Goal: Task Accomplishment & Management: Complete application form

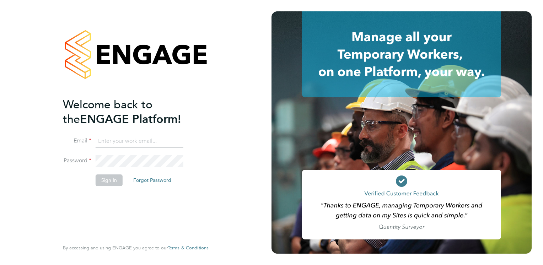
type input "aasiya.dudha@torus.co.uk"
click at [117, 177] on button "Sign In" at bounding box center [109, 179] width 27 height 11
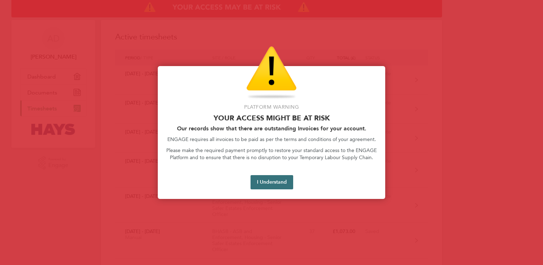
click at [281, 185] on button "I Understand" at bounding box center [271, 182] width 43 height 14
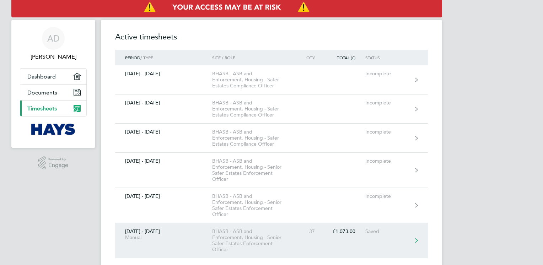
click at [379, 239] on link "[DATE] - [DATE] Manual BHASB - ASB and Enforcement, Housing - Senior Safer Esta…" at bounding box center [271, 240] width 313 height 35
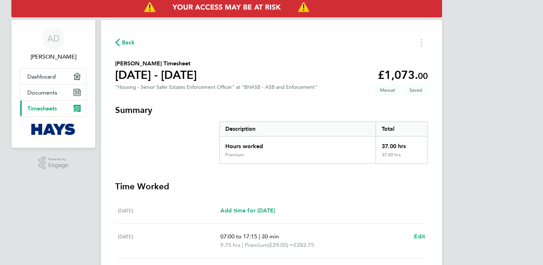
click at [403, 198] on div "[DATE] Add time for [DATE] Add time for [DATE]" at bounding box center [271, 211] width 307 height 26
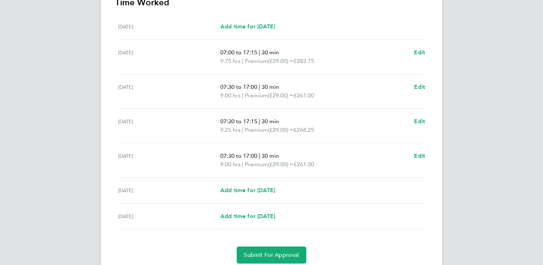
scroll to position [185, 0]
click at [289, 257] on span "Submit For Approval" at bounding box center [271, 254] width 55 height 7
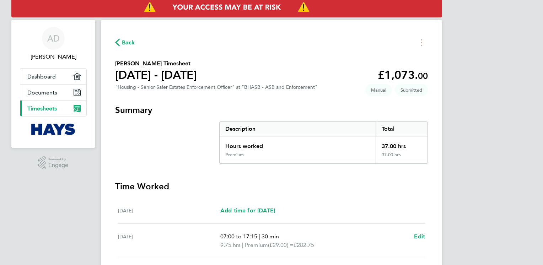
scroll to position [0, 0]
click at [48, 106] on span "Timesheets" at bounding box center [41, 108] width 29 height 7
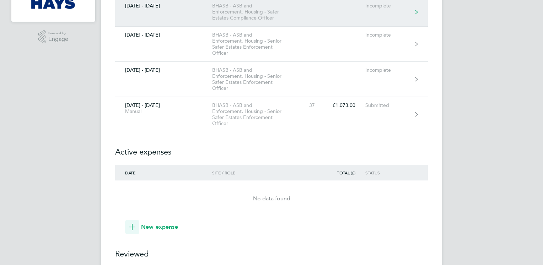
scroll to position [128, 0]
